Goal: Use online tool/utility: Utilize a website feature to perform a specific function

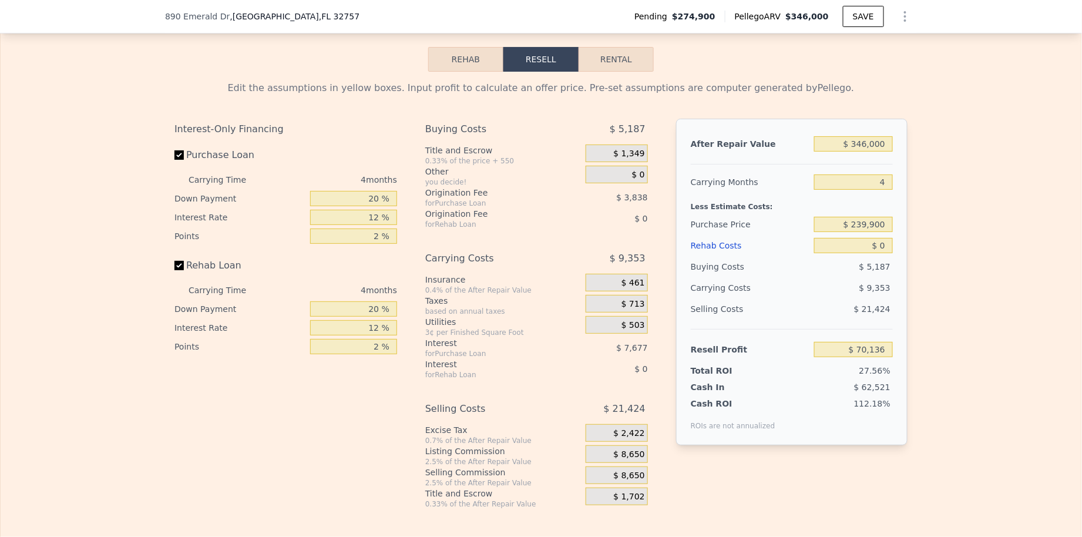
scroll to position [1825, 0]
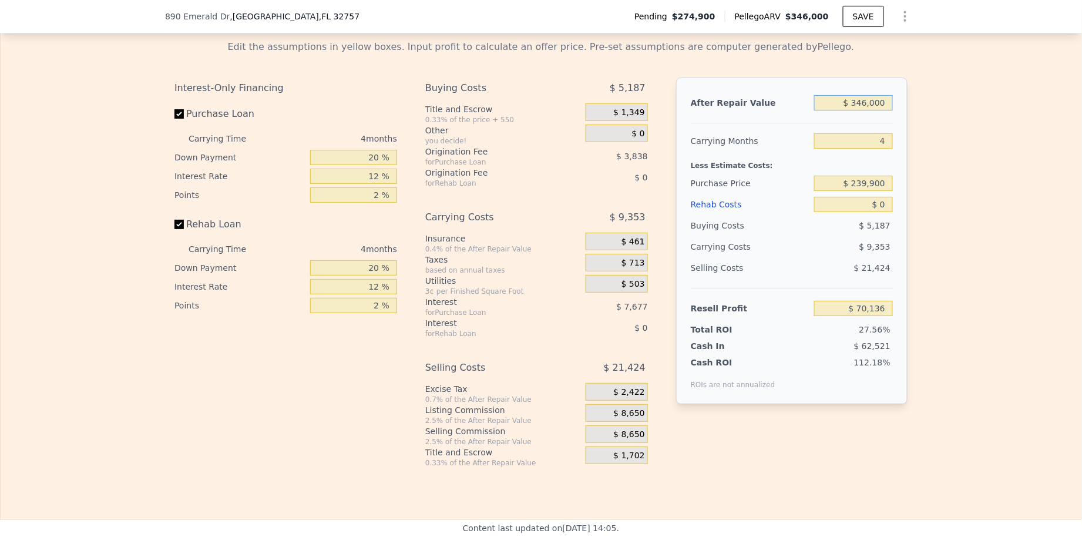
click at [843, 108] on input "$ 346,000" at bounding box center [853, 102] width 79 height 15
type input "$ 3"
type input "-$ 254,526"
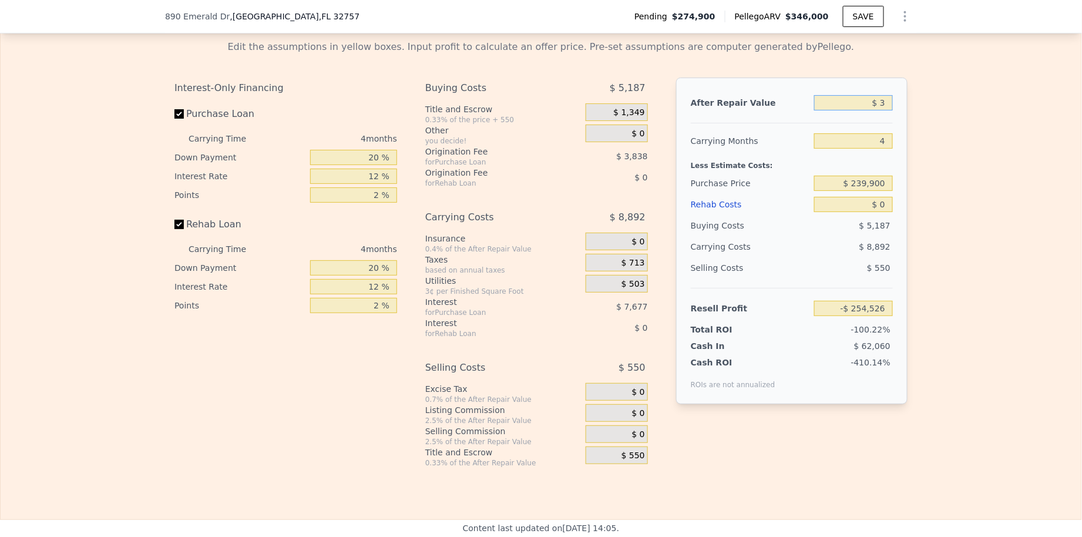
type input "$ 33"
type input "-$ 254,498"
type input "$ 330"
type input "-$ 254,218"
type input "$ 3,300"
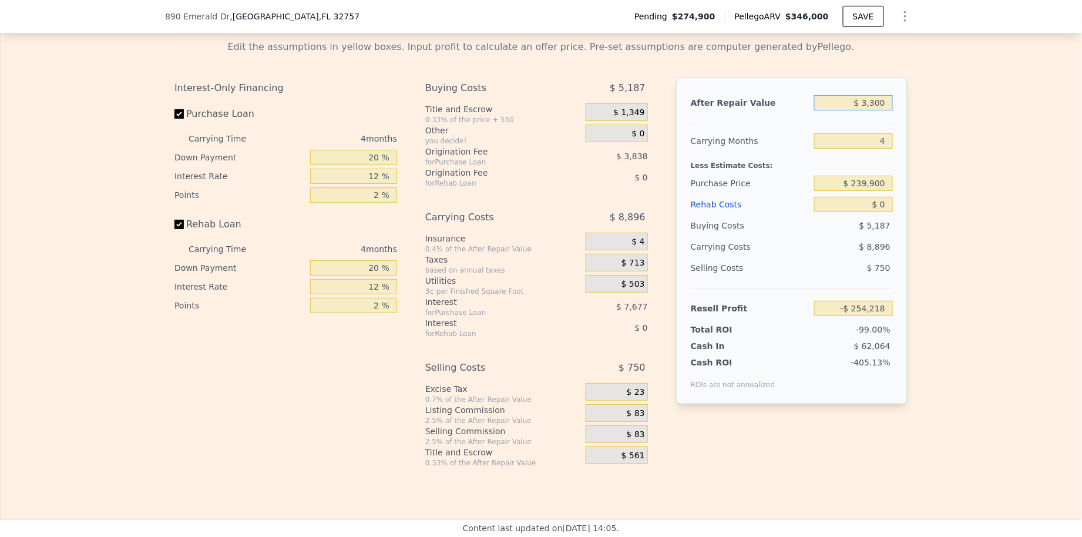
type input "-$ 251,433"
type input "$ 33,000"
type input "-$ 223,564"
type input "$ 330,000"
type input "$ 55,122"
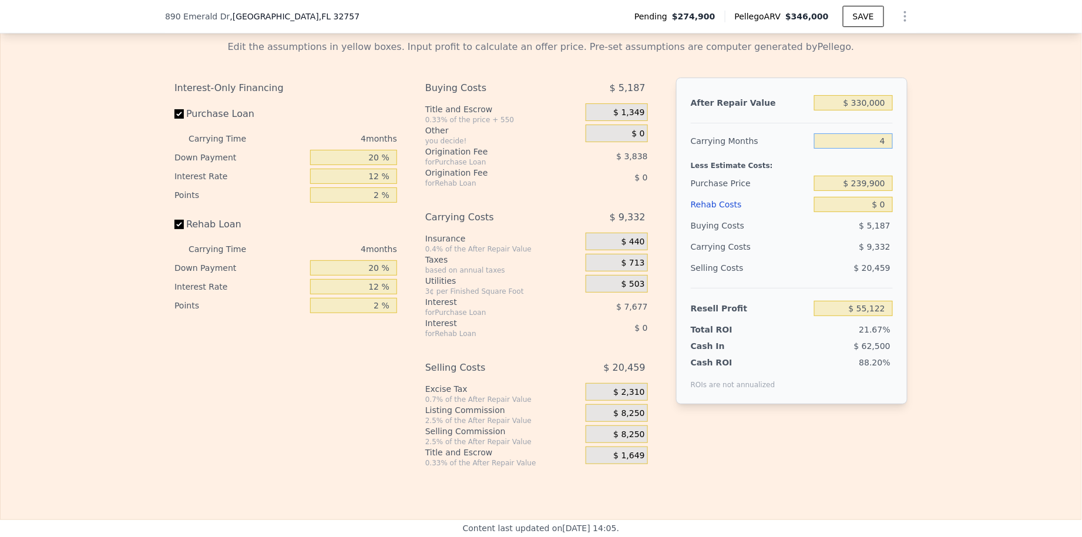
click at [852, 140] on input "4" at bounding box center [853, 140] width 79 height 15
type input "6"
type input "$ 50,457"
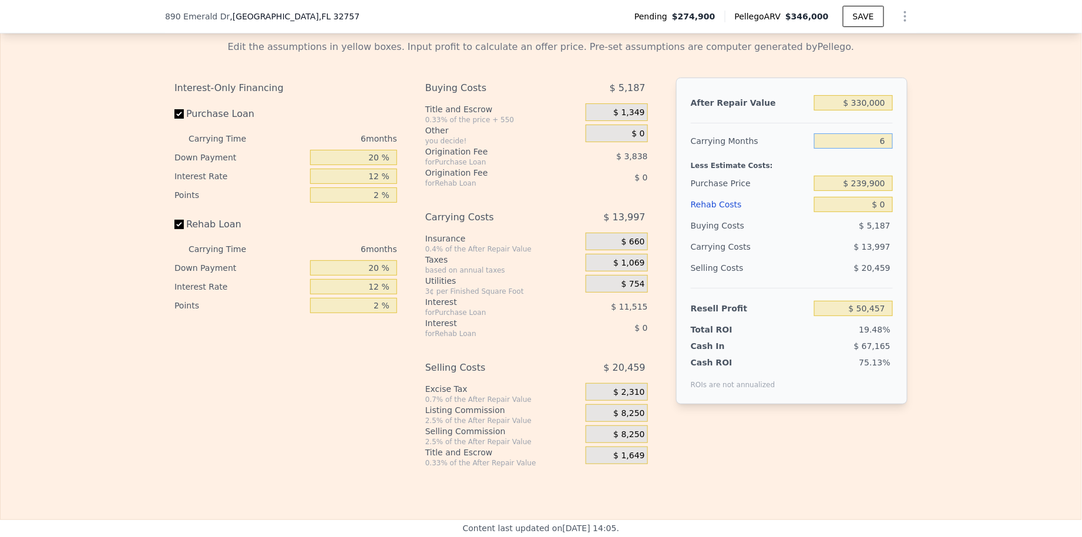
type input "6"
click at [789, 177] on div "Purchase Price" at bounding box center [750, 183] width 119 height 21
click at [878, 186] on input "$ 239,900" at bounding box center [853, 183] width 79 height 15
type input "$ 220,000"
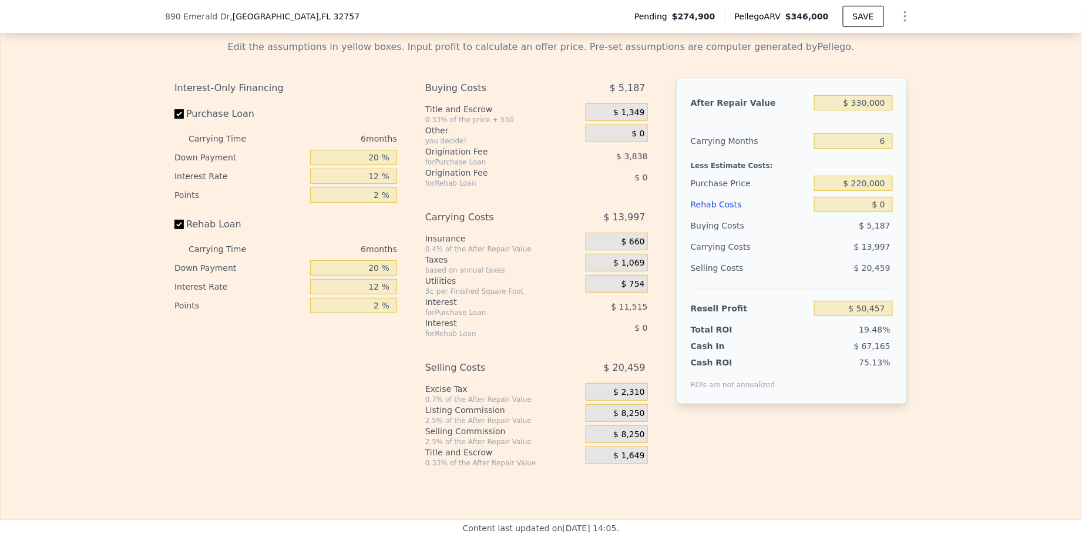
type input "$ 71,695"
click at [849, 130] on div "After Repair Value $ 330,000 Carrying Months 6 Less Estimate Costs: Purchase Pr…" at bounding box center [792, 241] width 232 height 327
click at [856, 110] on input "$ 330,000" at bounding box center [853, 102] width 79 height 15
click at [858, 106] on input "$ 330,000" at bounding box center [853, 102] width 79 height 15
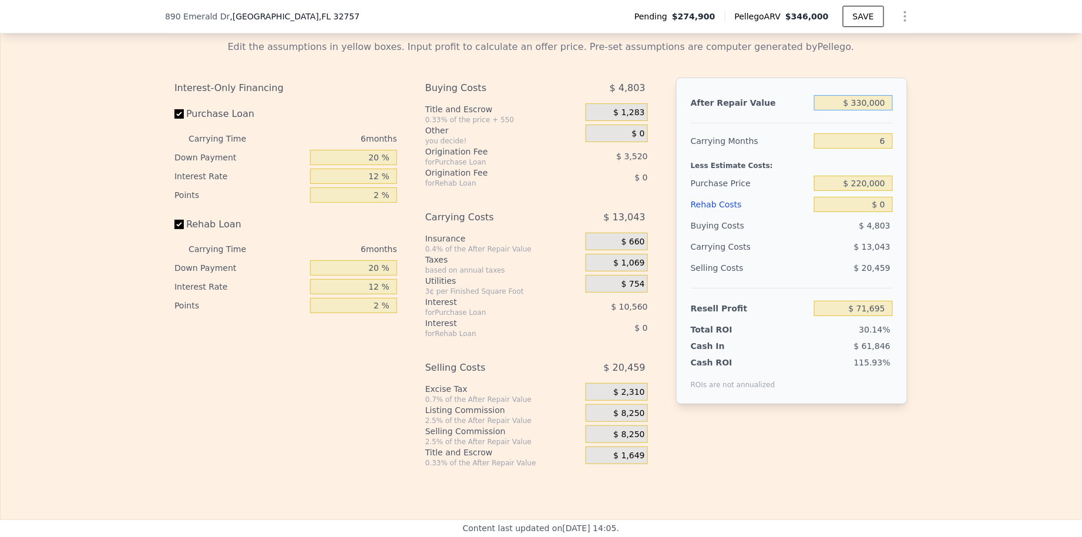
click at [858, 106] on input "$ 330,000" at bounding box center [853, 102] width 79 height 15
type input "$ 3"
type input "-$ 237,733"
type input "$ 32"
type input "-$ 237,706"
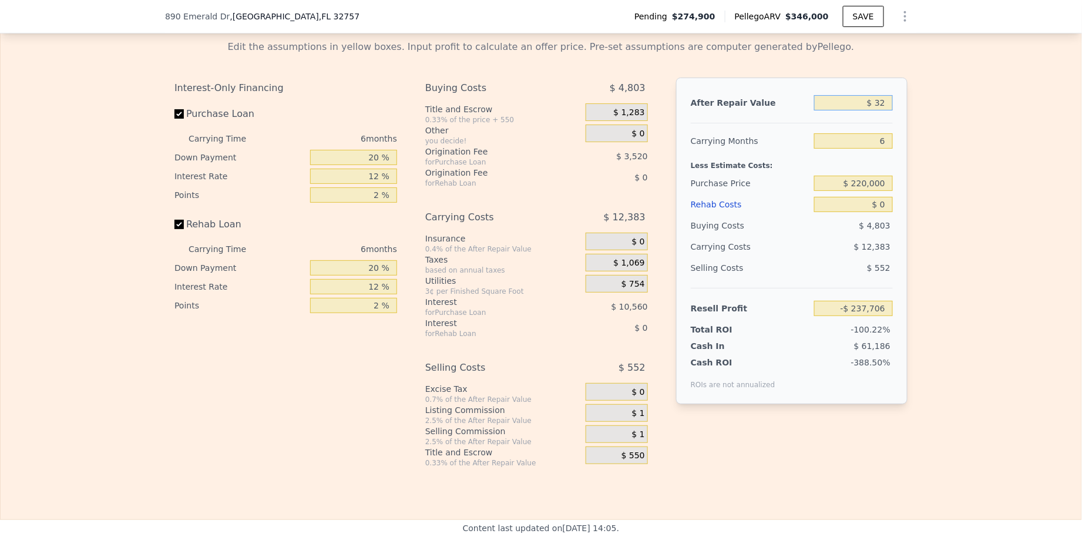
type input "$ 320"
type input "-$ 237,436"
type input "$ 3,200"
type input "-$ 234,735"
type input "$ 32,000"
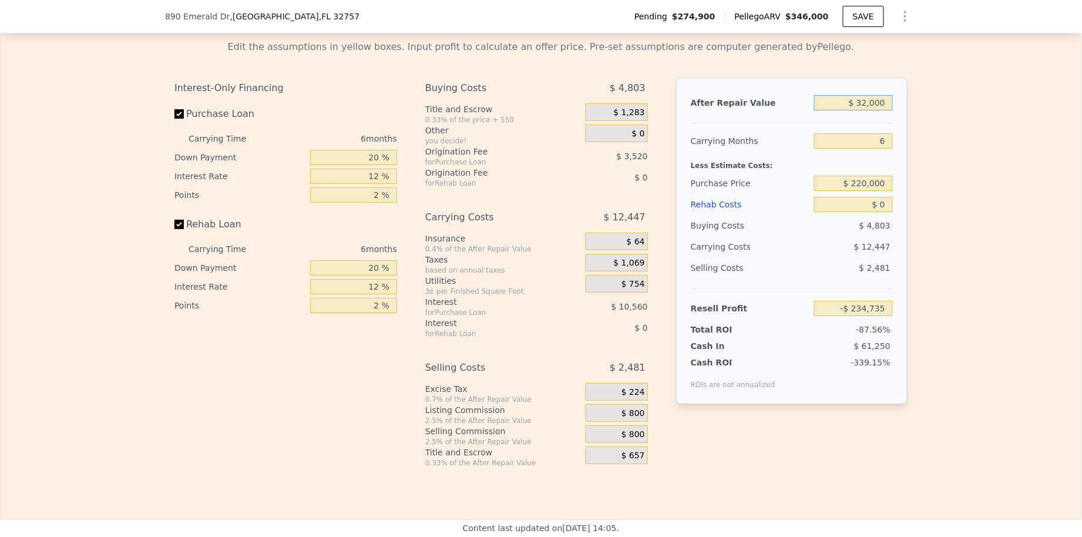
type input "-$ 207,731"
type input "$ 320,000"
type input "$ 62,318"
click at [762, 172] on div "Less Estimate Costs:" at bounding box center [792, 162] width 202 height 21
click at [618, 116] on span "$ 1,283" at bounding box center [629, 113] width 31 height 11
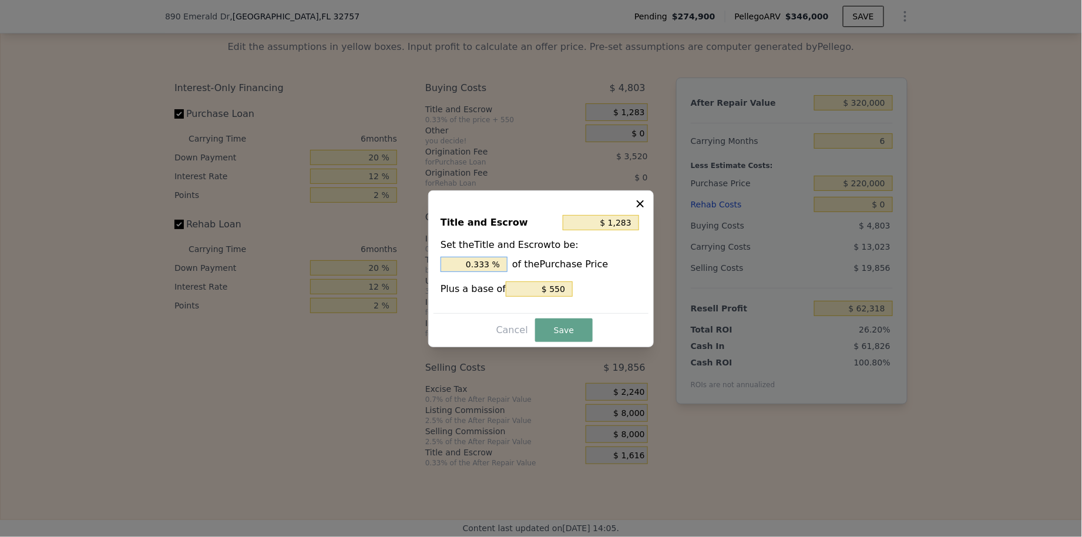
click at [480, 264] on input "0.333 %" at bounding box center [474, 264] width 67 height 15
type input "$ 2,750"
type input "1. %"
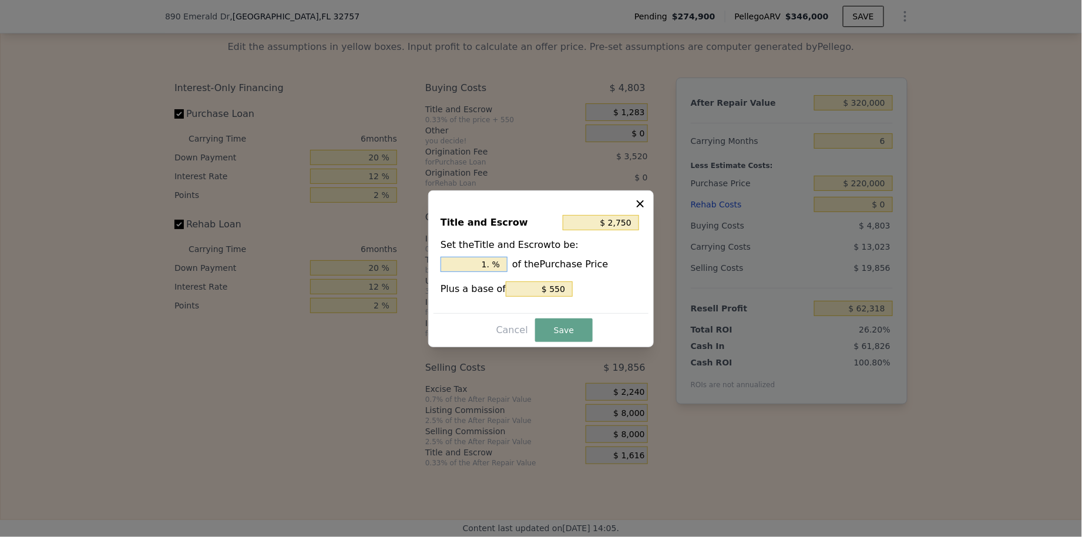
type input "$ 3,190"
type input "1.2 %"
type input "$ 3,300"
type input "1.25 %"
click at [567, 339] on button "Save" at bounding box center [564, 331] width 58 height 24
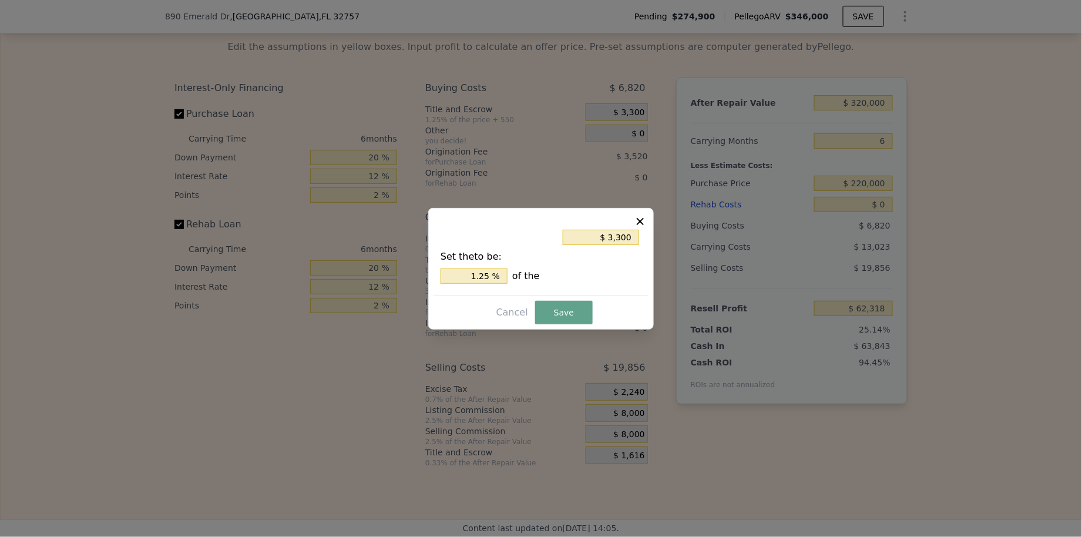
type input "$ 60,301"
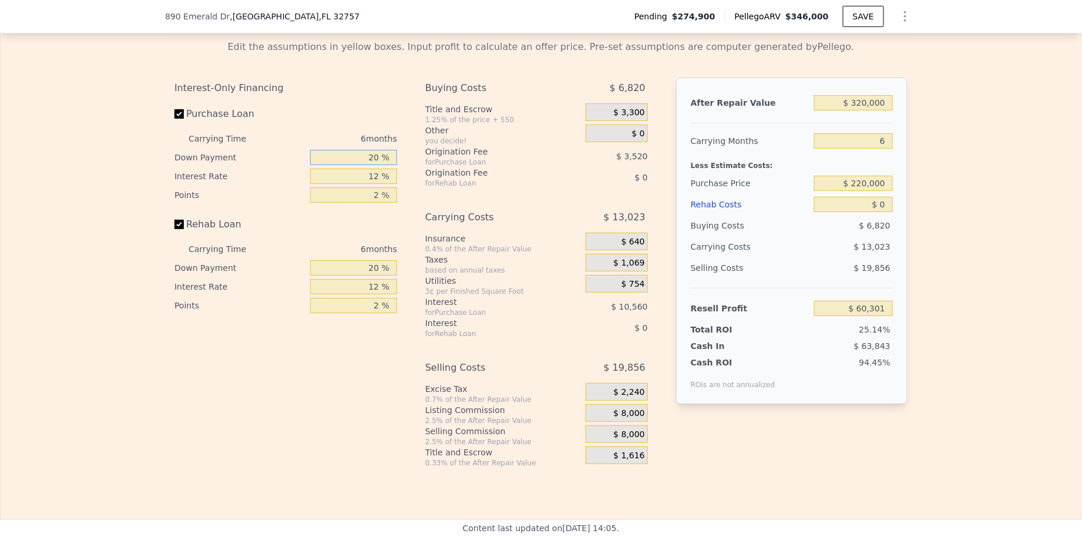
click at [374, 165] on input "20 %" at bounding box center [353, 157] width 87 height 15
type input "1 %"
type input "$ 56,957"
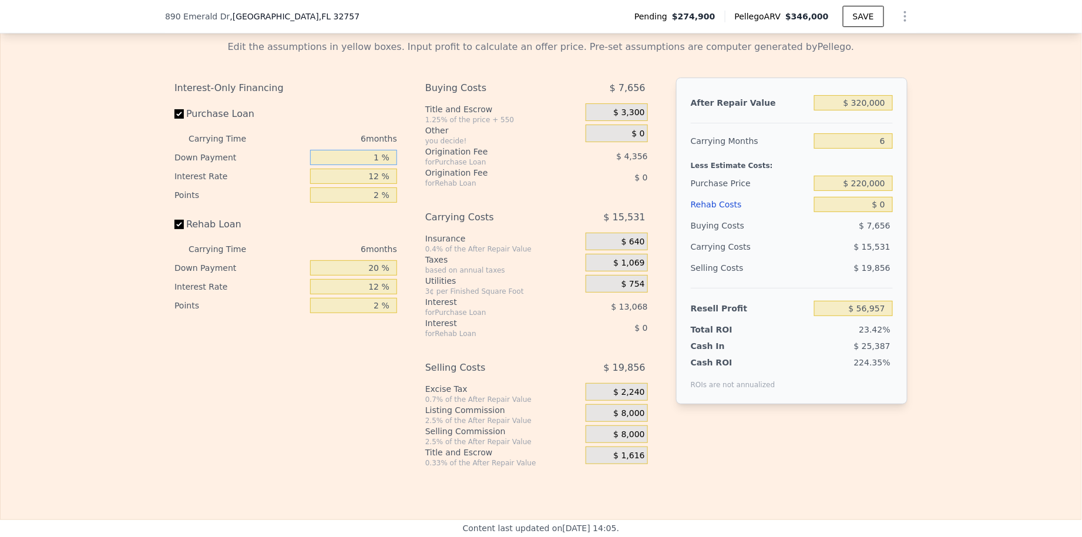
type input "15 %"
type input "$ 59,421"
type input "15 %"
click at [361, 174] on input "12 %" at bounding box center [353, 176] width 87 height 15
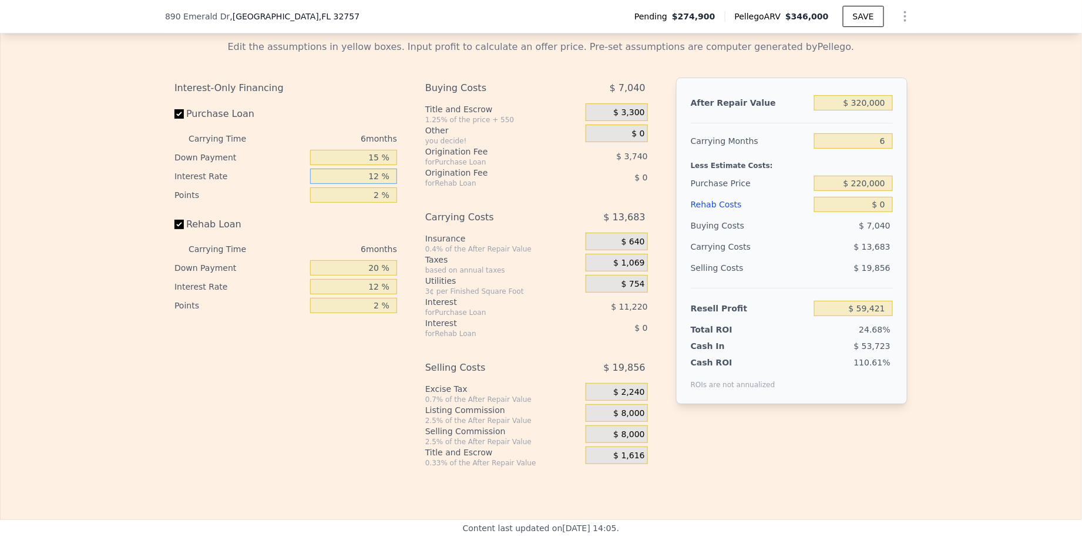
type input "1 %"
type input "$ 69,705"
type input "11 %"
type input "$ 60,357"
type input "11 %"
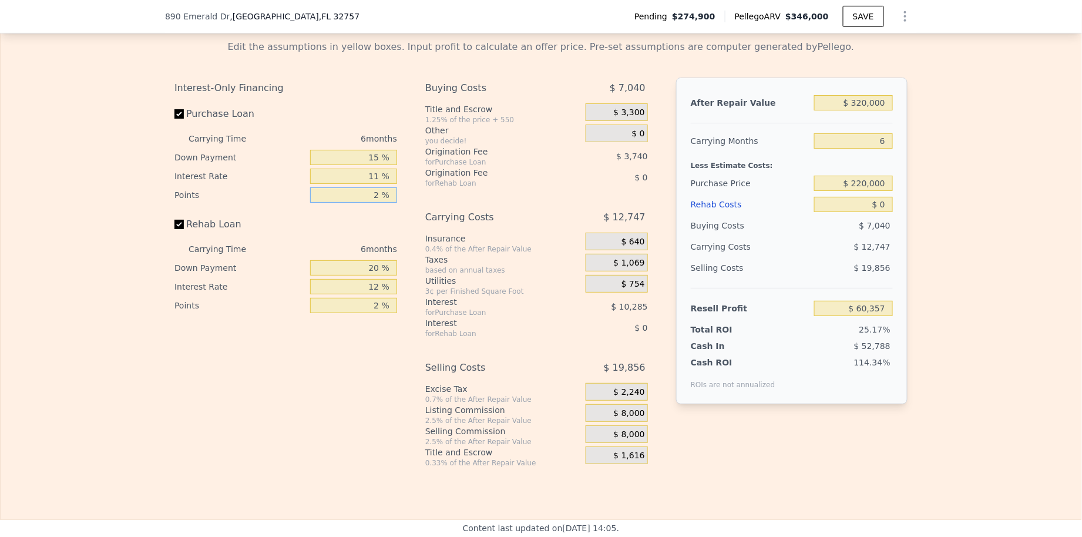
click at [370, 193] on input "2 %" at bounding box center [353, 194] width 87 height 15
click at [368, 273] on input "20 %" at bounding box center [353, 267] width 87 height 15
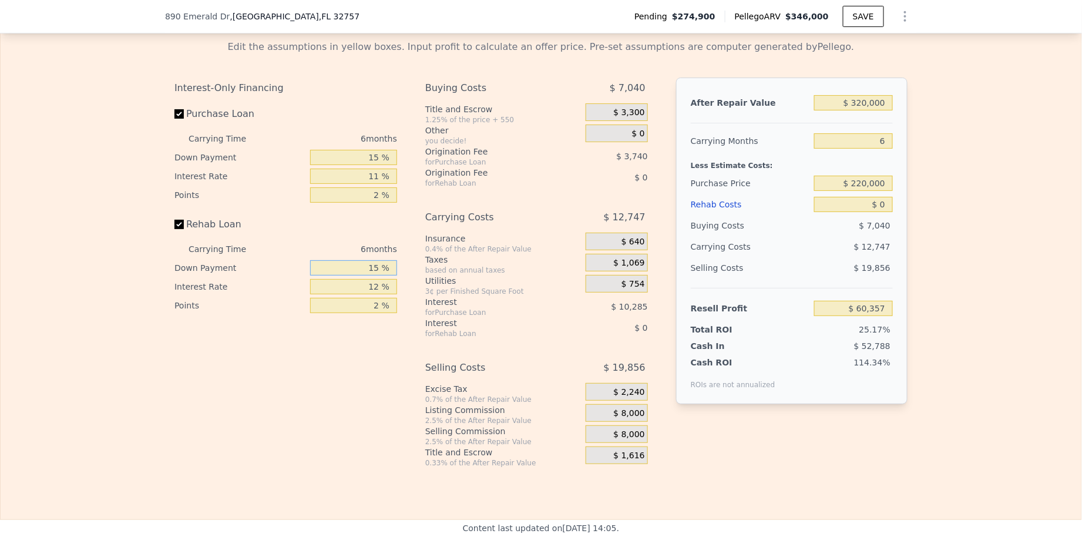
type input "15 %"
click at [363, 291] on input "12 %" at bounding box center [353, 286] width 87 height 15
type input "11 %"
click at [482, 264] on div "Taxes" at bounding box center [503, 260] width 156 height 12
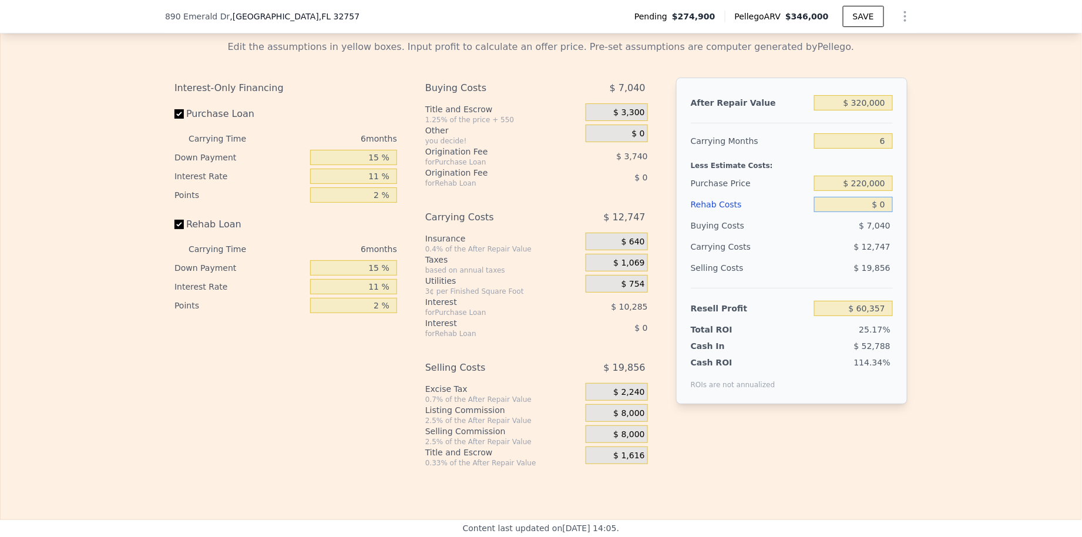
click at [881, 210] on input "$ 0" at bounding box center [853, 204] width 79 height 15
type input "$ 3"
type input "$ 60,354"
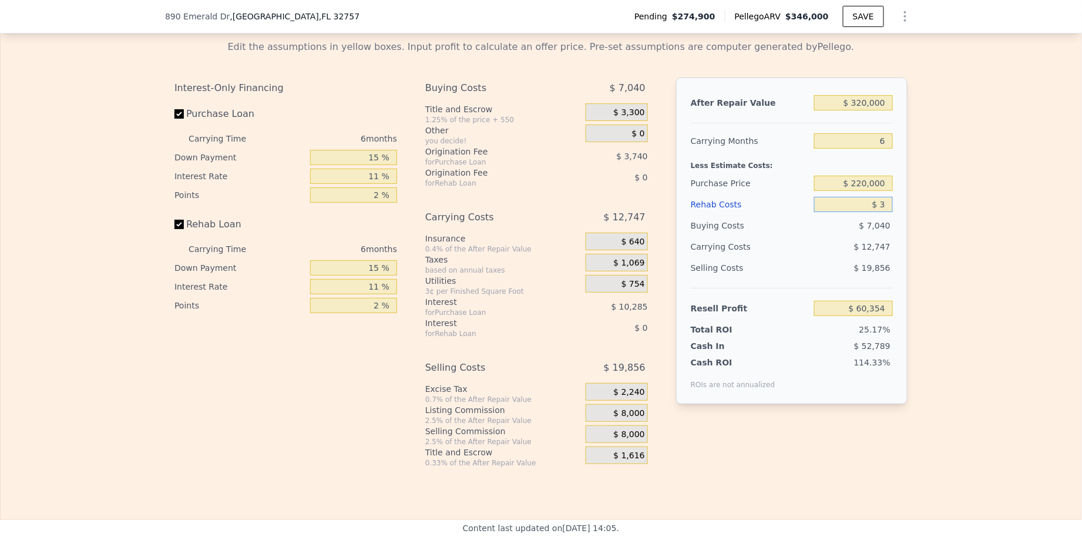
type input "$ 30"
type input "$ 60,326"
type input "$ 300"
type input "$ 60,040"
type input "$ 3,000"
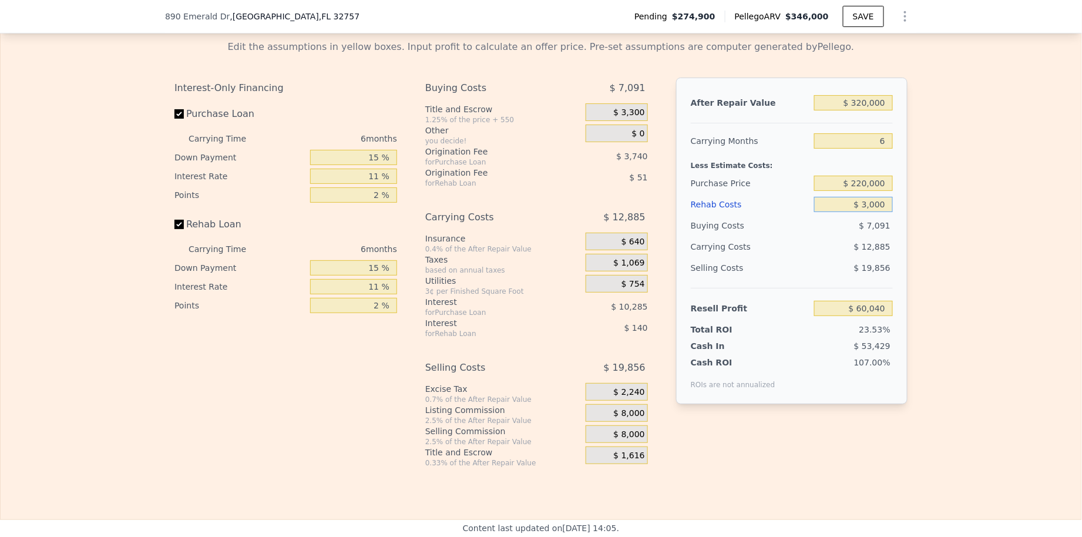
type input "$ 57,168"
type input "$ 30,000"
type input "$ 28,443"
click at [842, 257] on div "$ 14,151" at bounding box center [831, 246] width 124 height 21
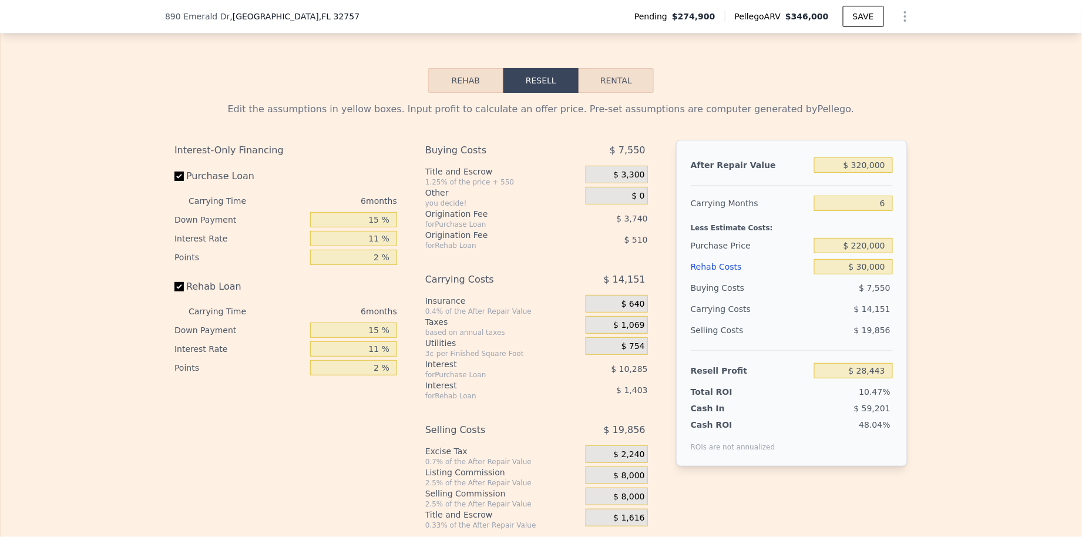
scroll to position [1752, 0]
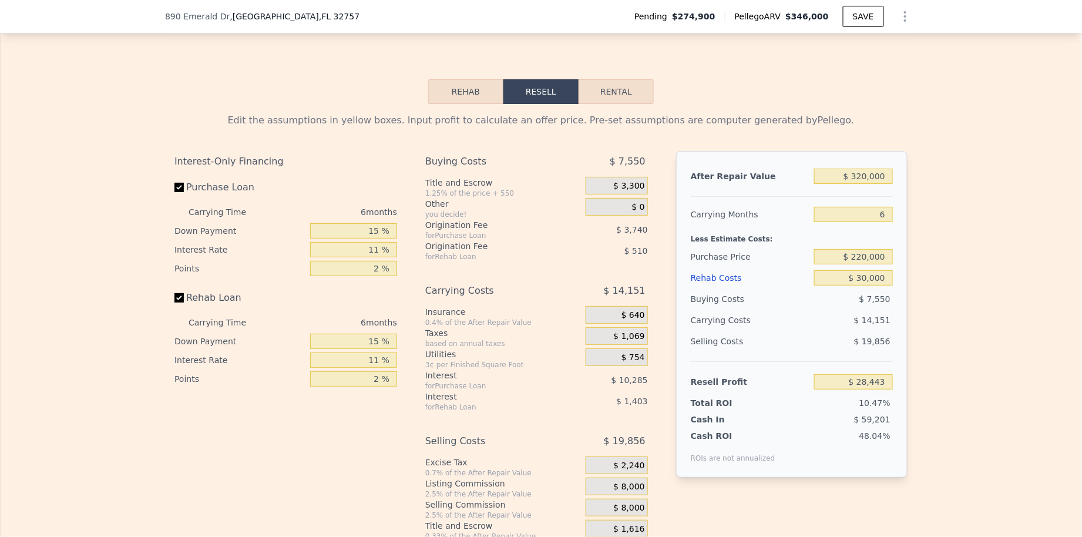
click at [624, 90] on button "Rental" at bounding box center [616, 91] width 75 height 25
select select "30"
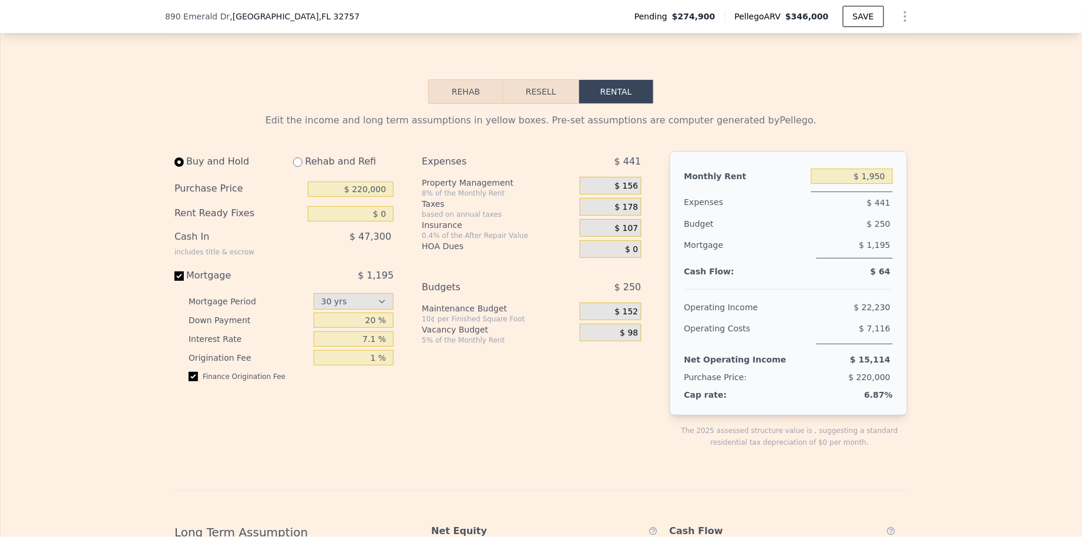
click at [300, 167] on input "radio" at bounding box center [297, 161] width 9 height 9
radio input "true"
select select "30"
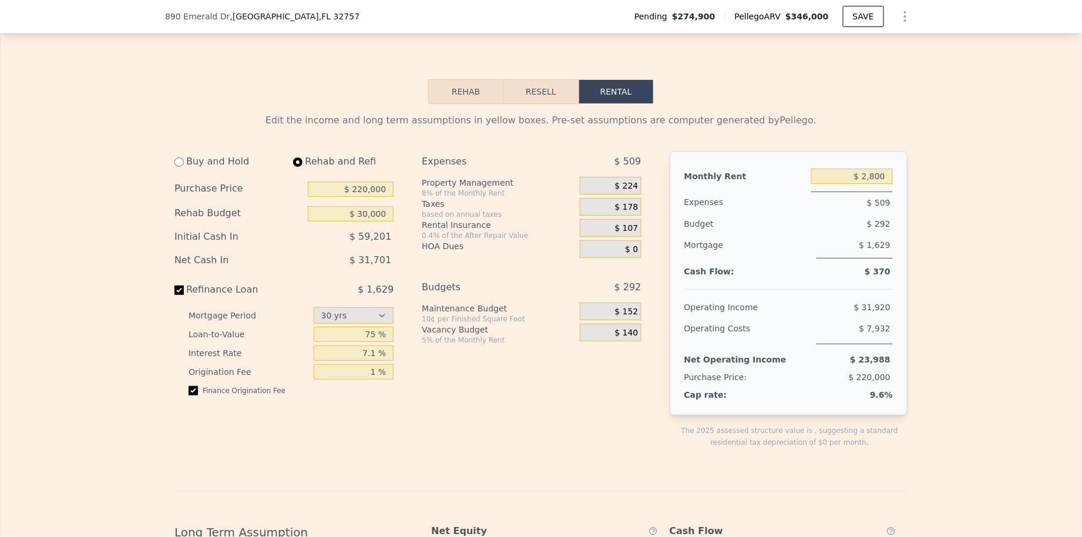
type input "$ 30,000"
type input "$ 2,800"
click at [372, 188] on input "$ 220,000" at bounding box center [351, 189] width 86 height 15
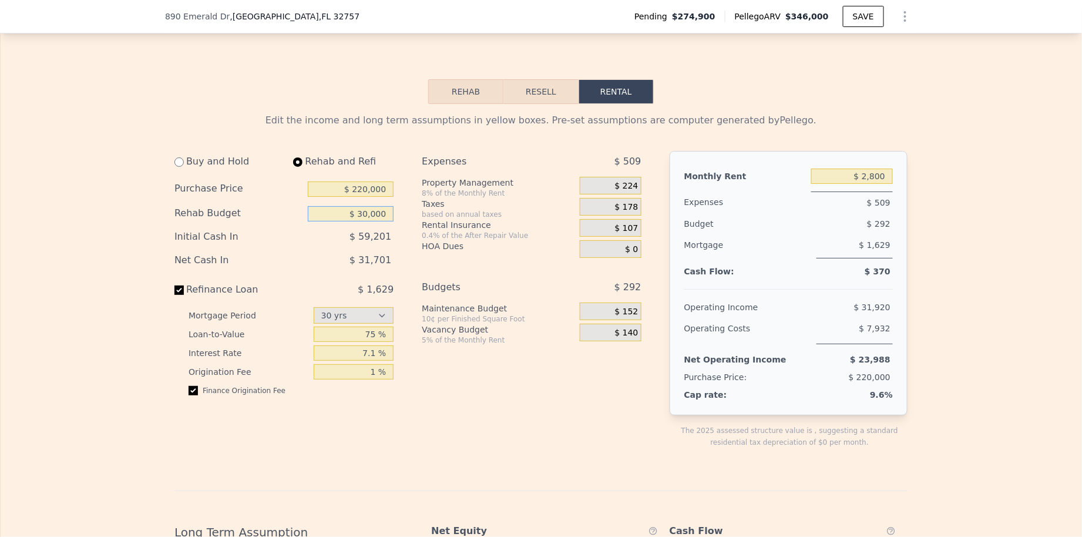
click at [374, 212] on input "$ 30,000" at bounding box center [351, 213] width 86 height 15
click at [859, 179] on input "$ 2,800" at bounding box center [853, 176] width 82 height 15
click at [623, 192] on span "$ 224" at bounding box center [627, 186] width 24 height 11
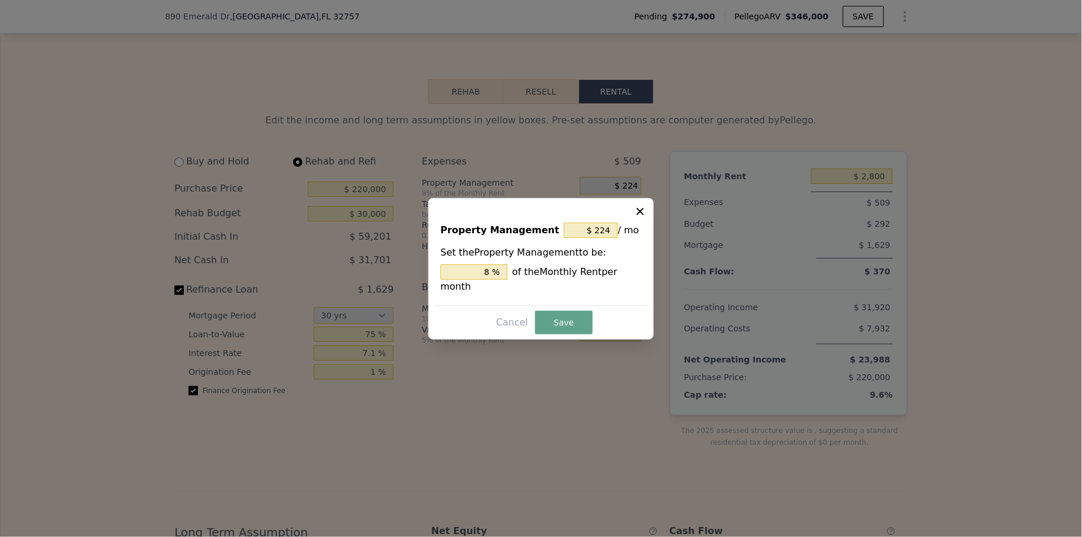
click at [758, 252] on div at bounding box center [541, 268] width 1082 height 537
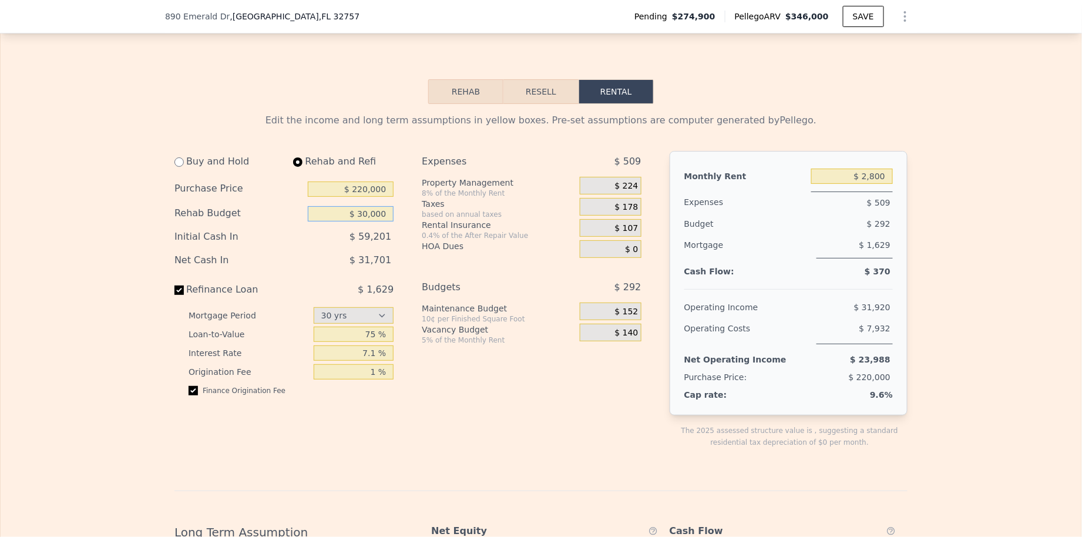
click at [384, 220] on input "$ 30,000" at bounding box center [351, 213] width 86 height 15
click at [376, 202] on div "Purchase Price $ 220,000" at bounding box center [284, 189] width 219 height 25
click at [376, 197] on input "$ 220,000" at bounding box center [351, 189] width 86 height 15
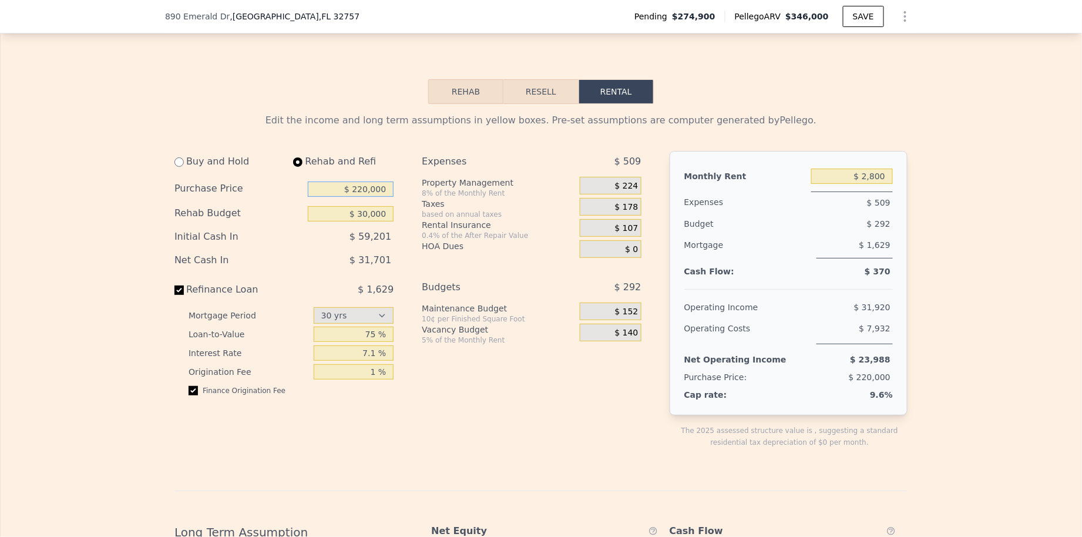
click at [376, 197] on input "$ 220,000" at bounding box center [351, 189] width 86 height 15
type input "$ 210,000"
click at [454, 208] on div "Taxes" at bounding box center [498, 204] width 153 height 12
click at [859, 173] on input "$ 2,800" at bounding box center [853, 176] width 82 height 15
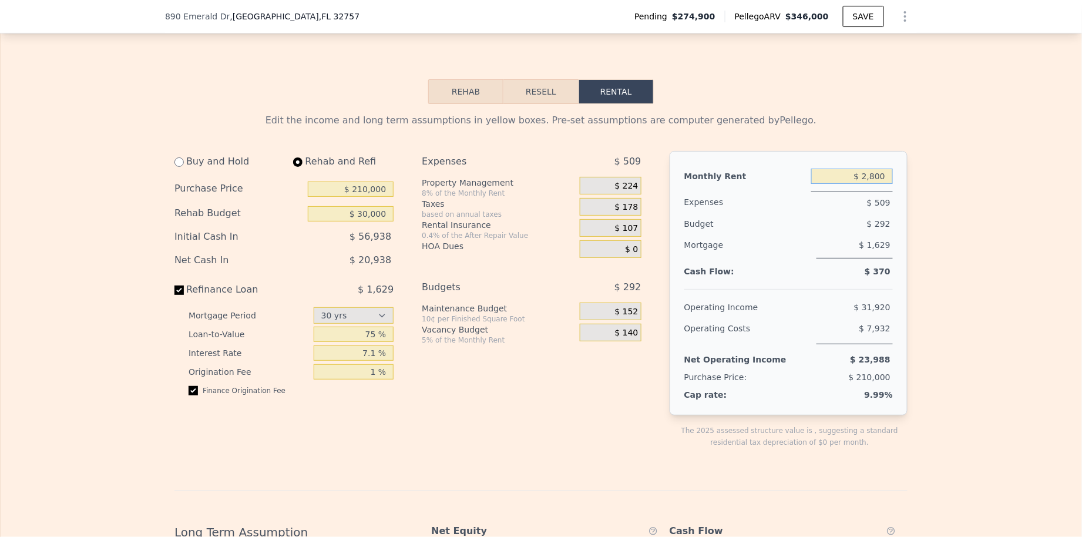
click at [859, 173] on input "$ 2,800" at bounding box center [853, 176] width 82 height 15
type input "$ 1,700"
click at [746, 229] on div "Budget" at bounding box center [725, 223] width 81 height 21
click at [605, 195] on div "$ 136" at bounding box center [610, 186] width 61 height 18
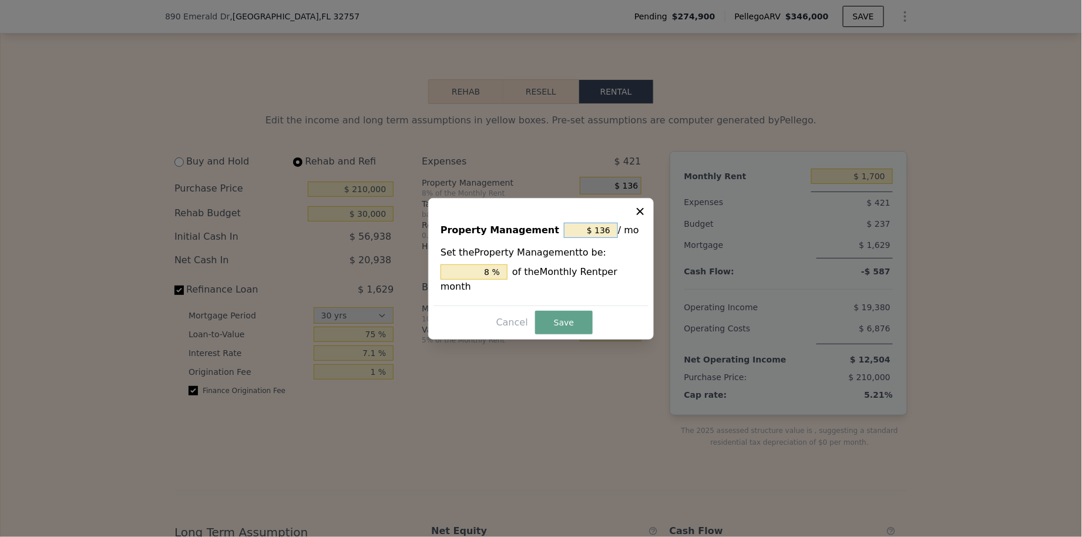
click at [592, 223] on input "$ 136" at bounding box center [591, 230] width 54 height 15
type input "$ 0"
type input "0 %"
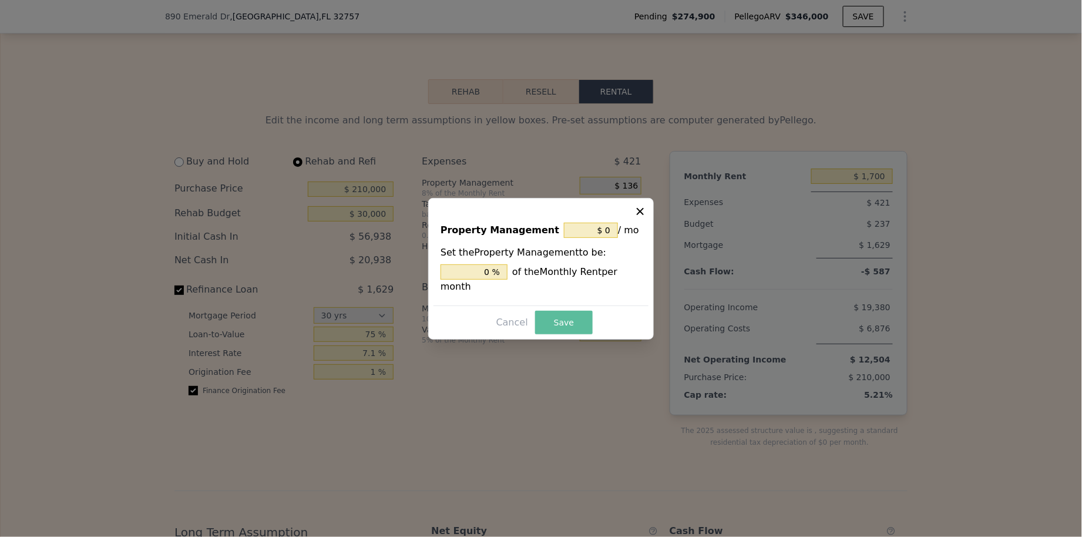
click at [571, 319] on button "Save" at bounding box center [564, 323] width 58 height 24
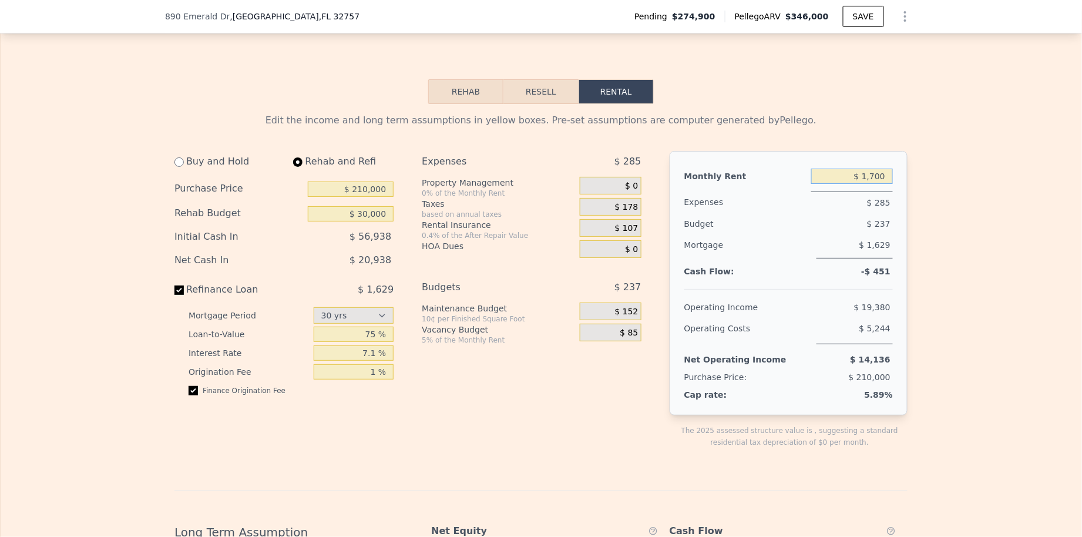
click at [857, 184] on input "$ 1,700" at bounding box center [853, 176] width 82 height 15
type input "$ 1,800"
click at [789, 247] on div "Mortgage" at bounding box center [749, 246] width 128 height 24
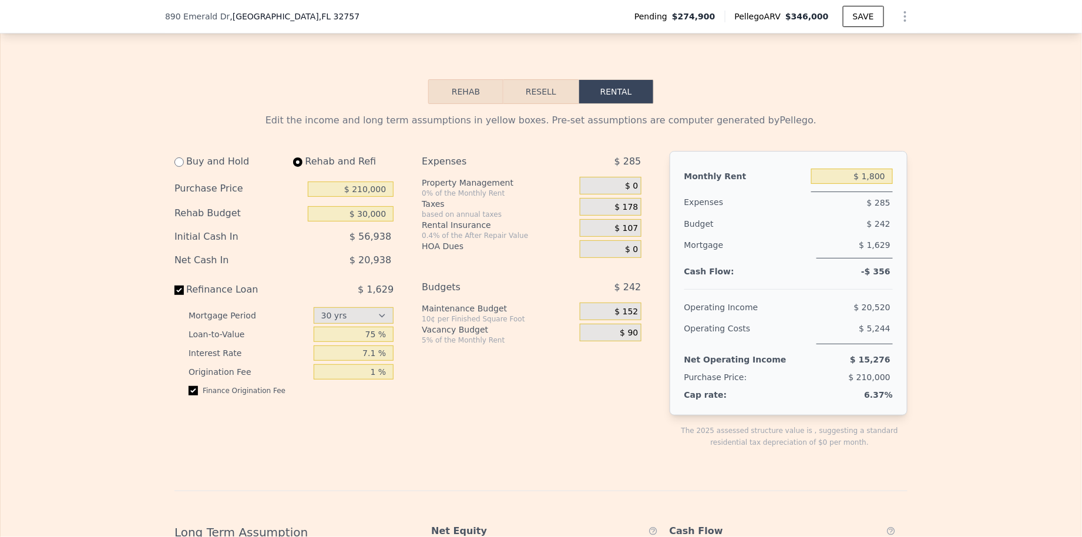
click at [549, 88] on button "Resell" at bounding box center [541, 91] width 75 height 25
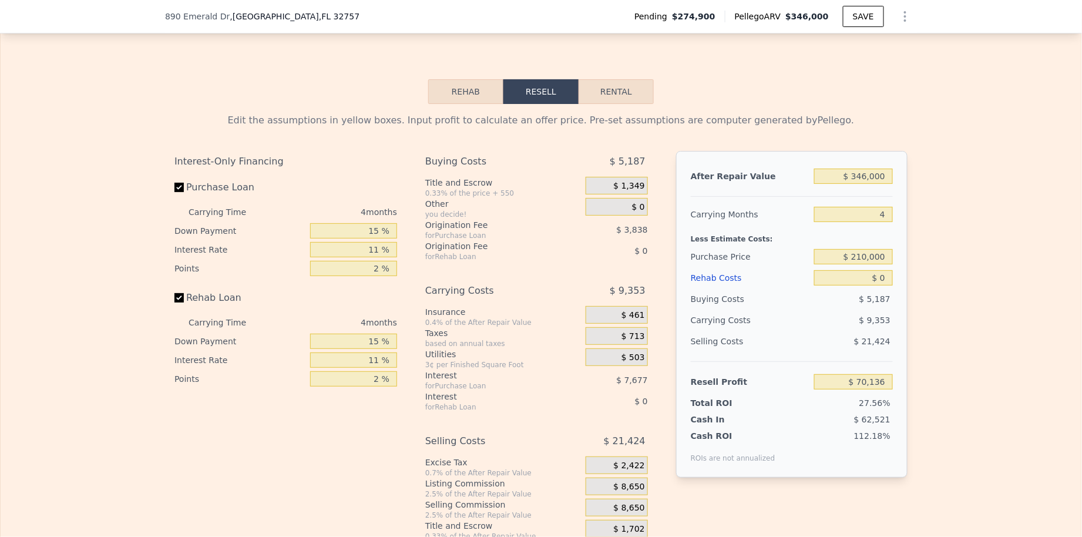
type input "$ 346,000"
type input "4"
type input "$ 0"
type input "$ 70,136"
